Goal: Transaction & Acquisition: Book appointment/travel/reservation

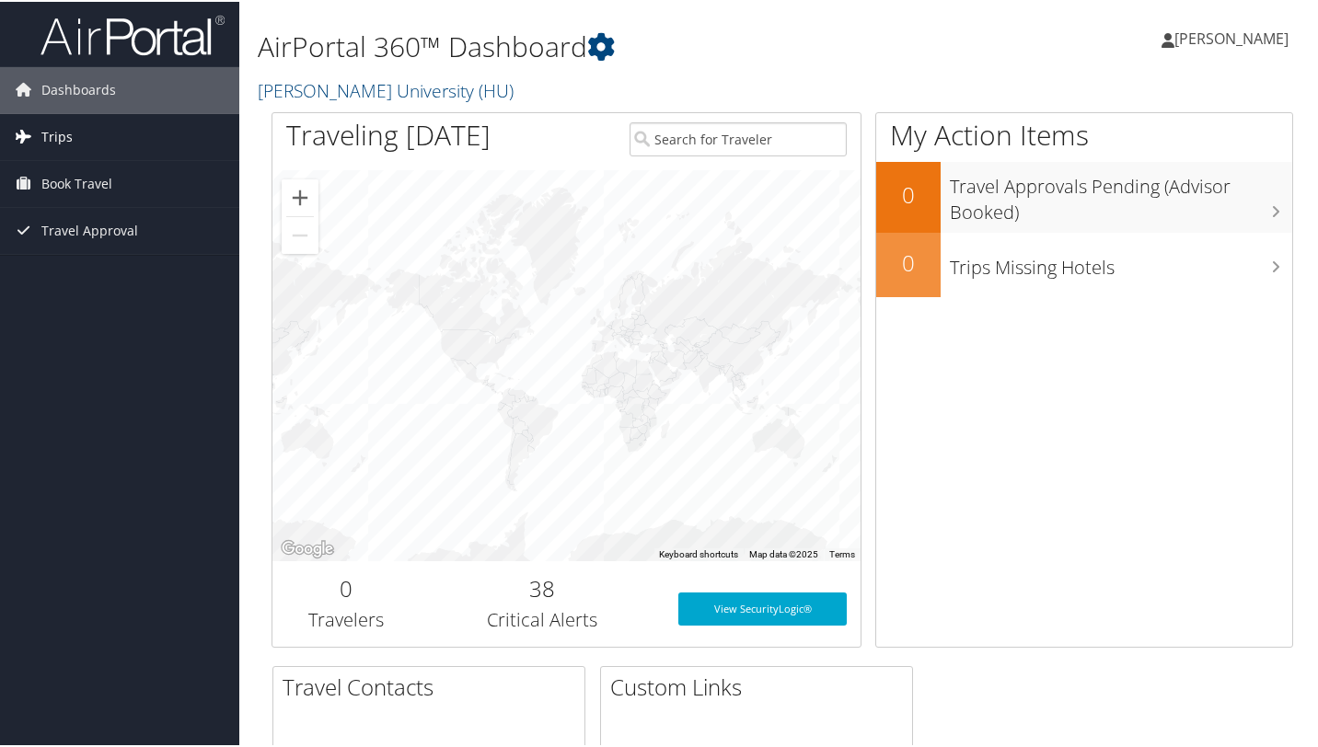
click at [99, 141] on link "Trips" at bounding box center [119, 135] width 239 height 46
click at [99, 272] on span "Book Travel" at bounding box center [76, 265] width 71 height 46
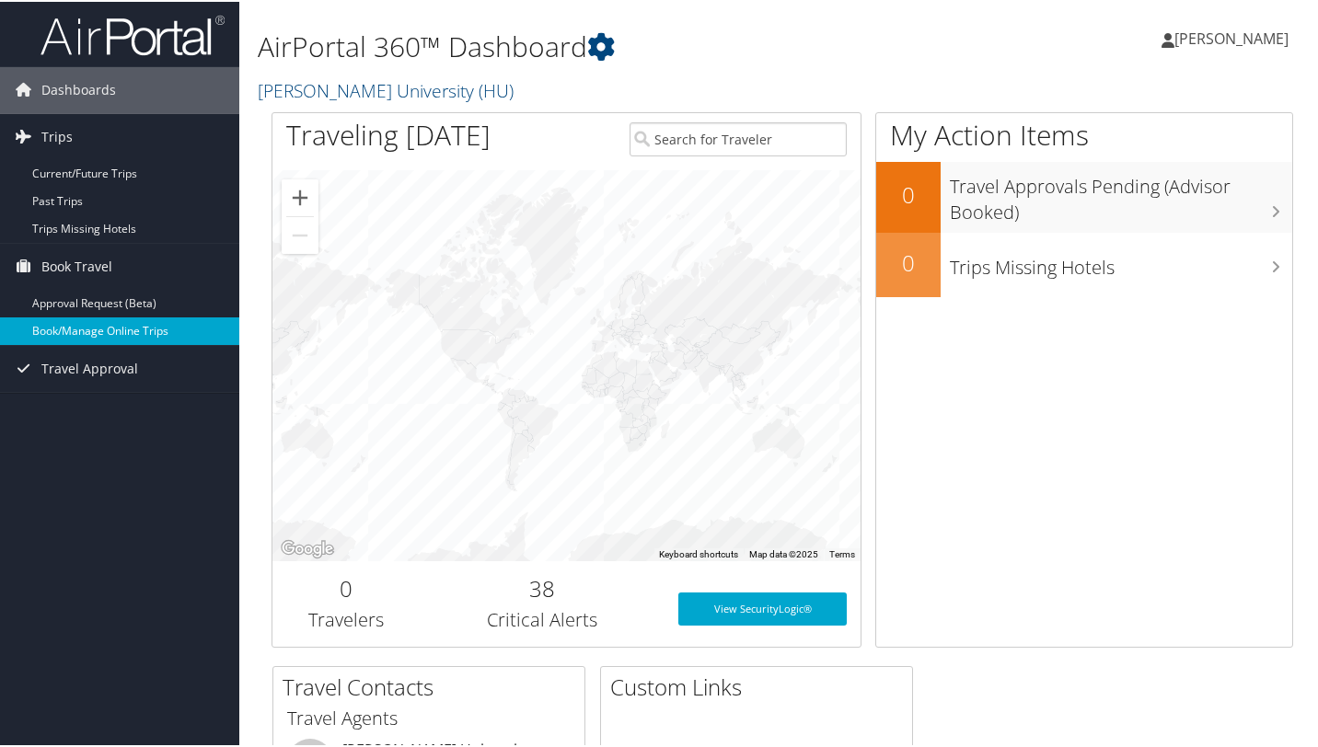
click at [101, 337] on link "Book/Manage Online Trips" at bounding box center [119, 330] width 239 height 28
